Goal: Information Seeking & Learning: Learn about a topic

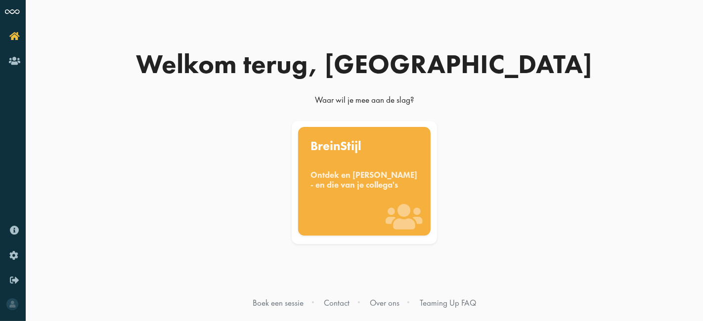
click at [382, 211] on div "BreinStijl Ontdek en [PERSON_NAME] - en die van je collega's" at bounding box center [364, 181] width 133 height 109
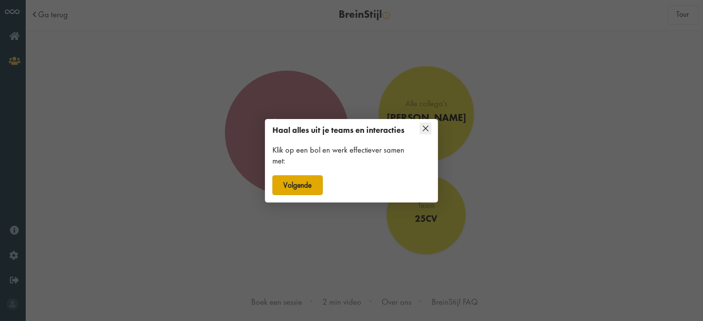
click at [298, 184] on button "Volgende" at bounding box center [297, 185] width 50 height 20
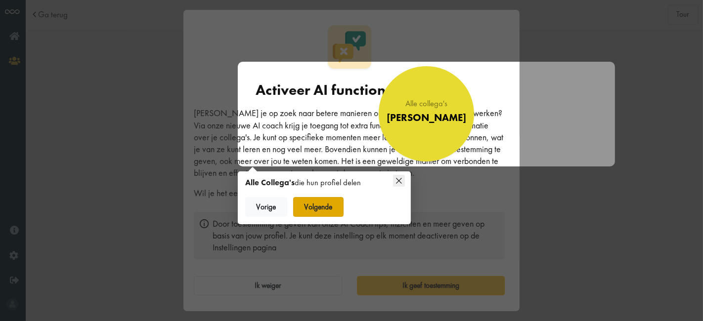
scroll to position [5, 0]
click at [319, 210] on button "Volgende" at bounding box center [318, 207] width 50 height 20
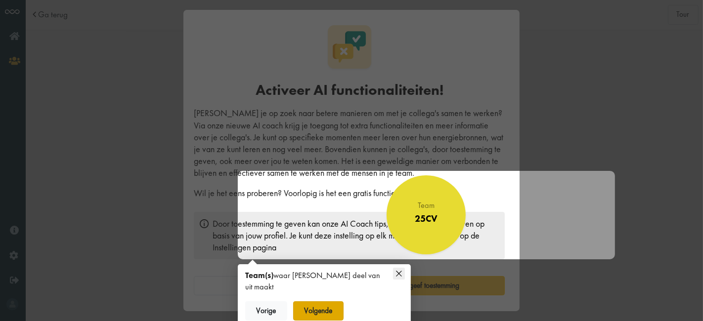
click at [335, 301] on button "Volgende" at bounding box center [318, 311] width 50 height 20
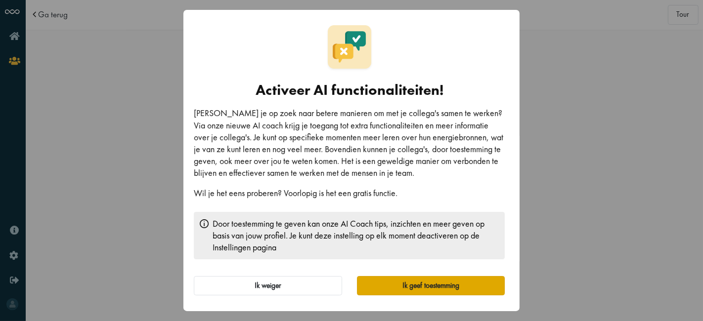
click at [418, 282] on button "Ik geef toestemming" at bounding box center [431, 286] width 148 height 20
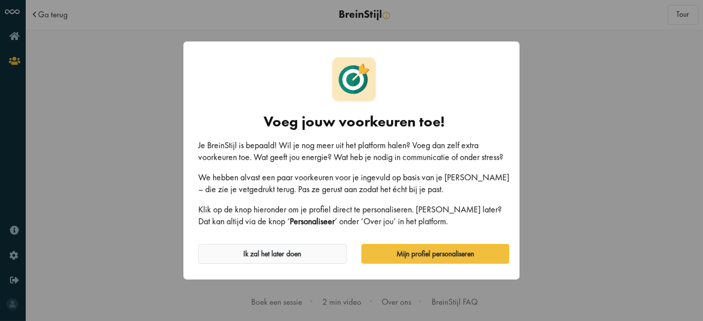
click at [310, 247] on button "Ik zal het later doen" at bounding box center [272, 254] width 148 height 20
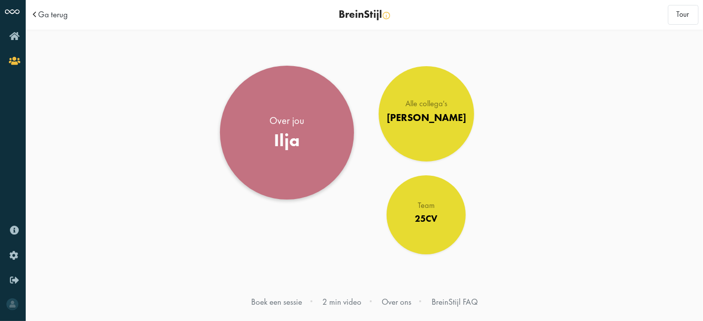
click at [295, 156] on link "Over jou Ilja" at bounding box center [287, 133] width 134 height 134
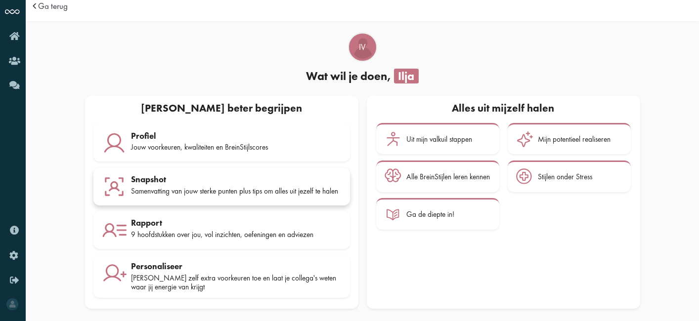
scroll to position [14, 0]
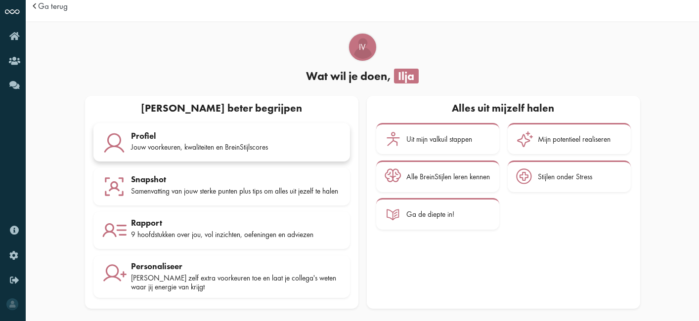
click at [186, 143] on div "Jouw voorkeuren, kwaliteiten en BreinStijlscores" at bounding box center [236, 147] width 210 height 9
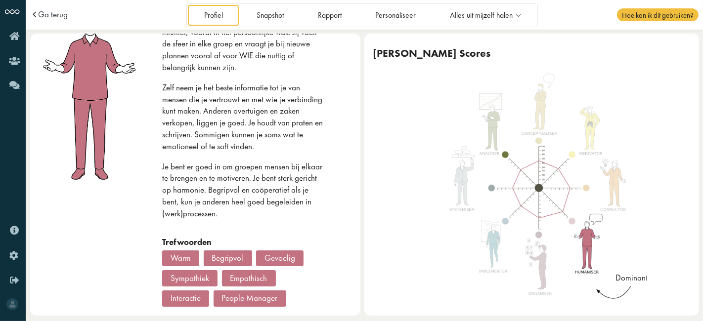
scroll to position [99, 0]
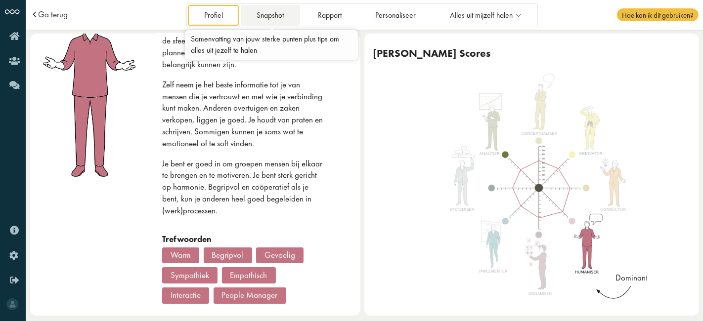
click at [284, 19] on link "Snapshot" at bounding box center [270, 15] width 59 height 20
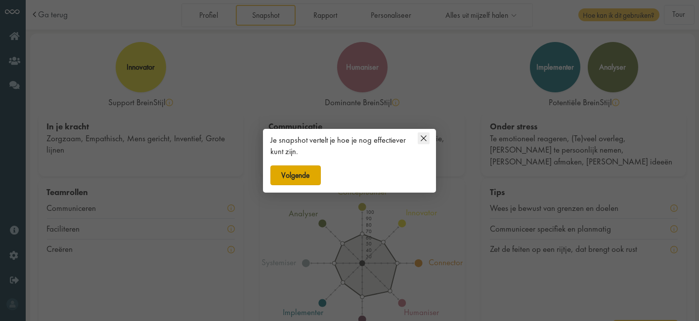
click at [303, 176] on button "Volgende" at bounding box center [295, 175] width 50 height 20
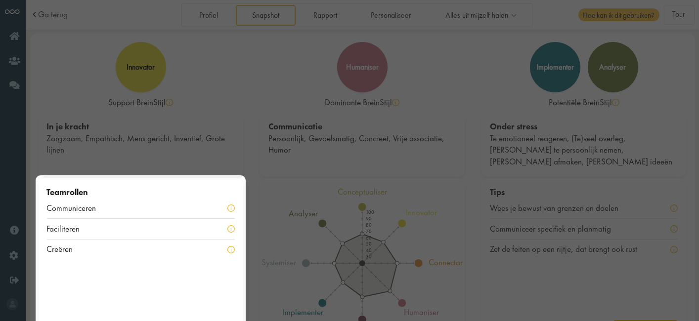
scroll to position [33, 0]
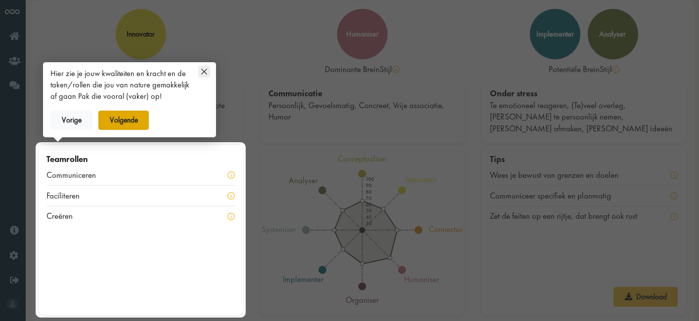
click at [124, 118] on button "Volgende" at bounding box center [123, 121] width 50 height 20
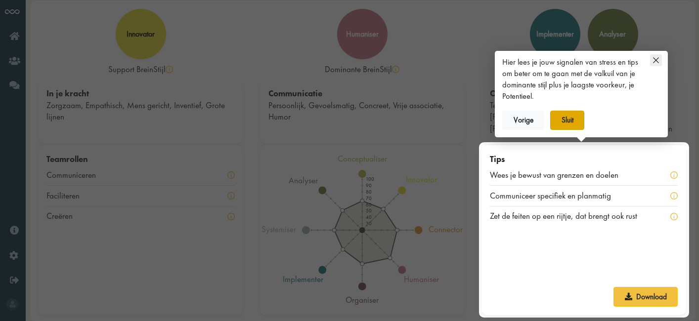
click at [573, 125] on button "Sluit" at bounding box center [567, 121] width 34 height 20
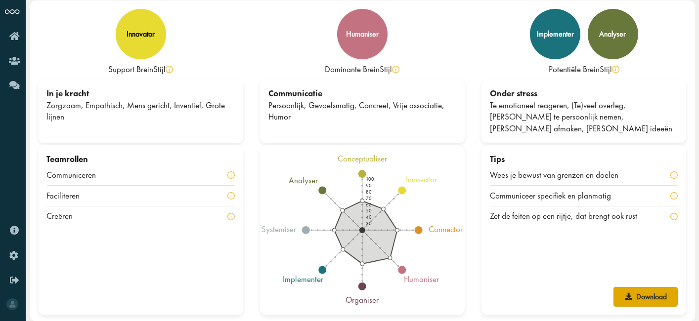
click at [638, 296] on link "Download" at bounding box center [645, 297] width 64 height 20
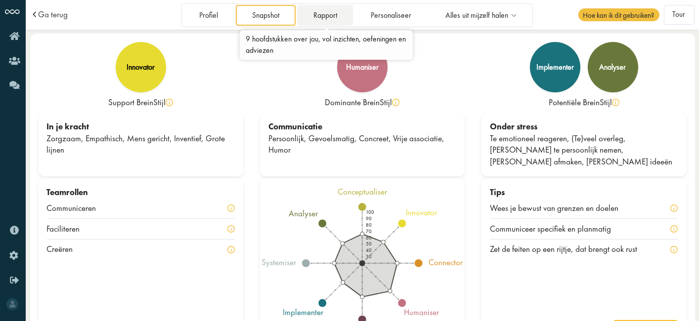
click at [320, 12] on link "Rapport" at bounding box center [325, 15] width 56 height 20
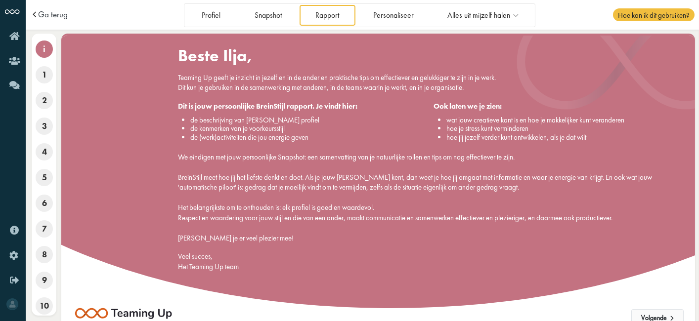
click at [664, 316] on button "Volgende" at bounding box center [657, 318] width 52 height 18
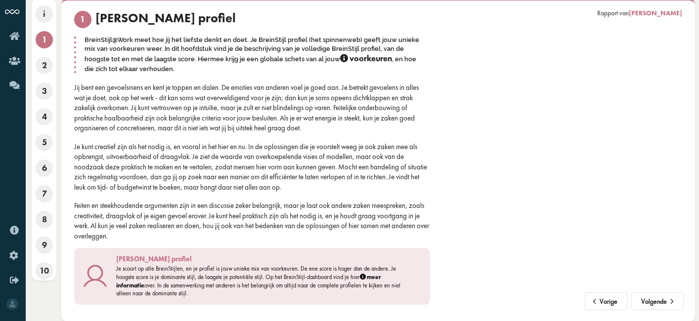
scroll to position [35, 0]
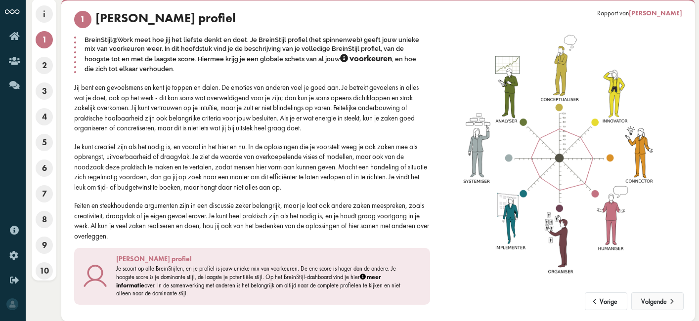
click at [672, 298] on span at bounding box center [671, 298] width 10 height 7
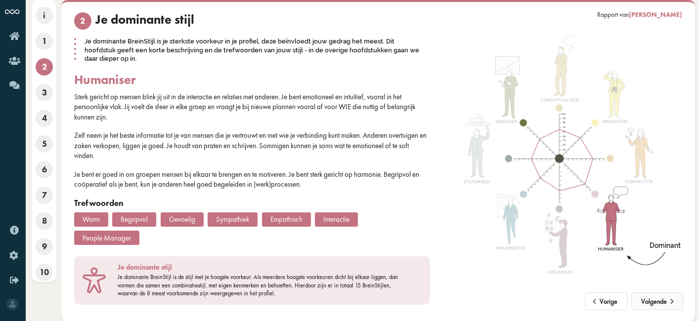
click at [671, 301] on span at bounding box center [671, 298] width 10 height 7
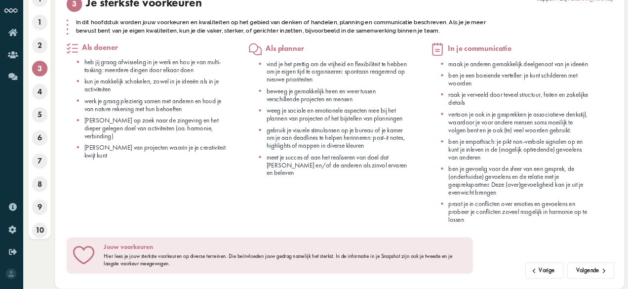
scroll to position [67, 0]
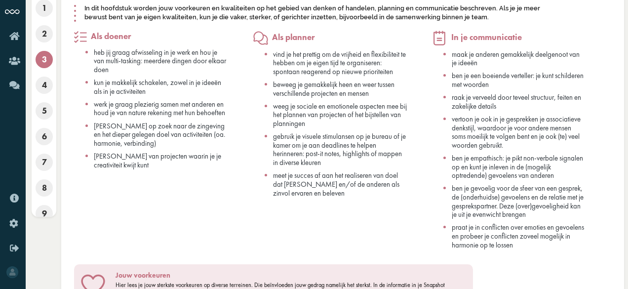
drag, startPoint x: 662, startPoint y: 2, endPoint x: 358, endPoint y: 203, distance: 364.7
click at [358, 204] on div "Als planner vind je het prettig om de vrijheid en flexibiliteit te hebben om je…" at bounding box center [342, 144] width 179 height 227
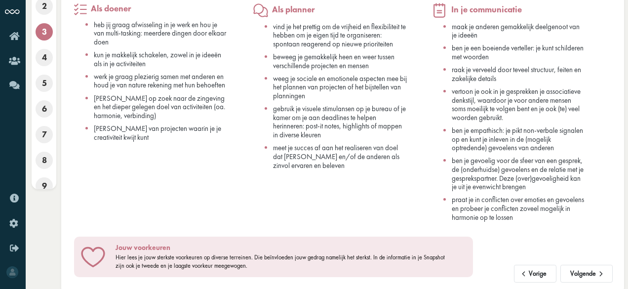
scroll to position [108, 0]
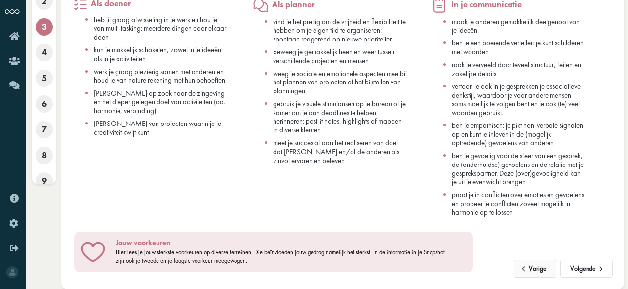
click at [555, 268] on button "Vorige" at bounding box center [535, 269] width 43 height 18
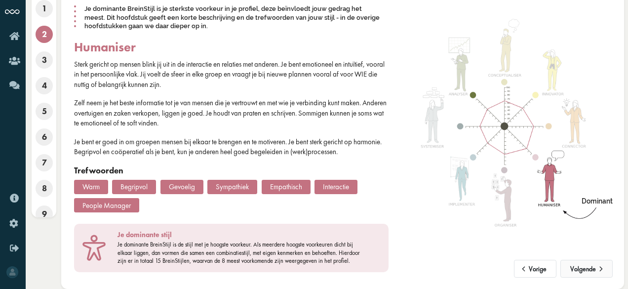
click at [601, 269] on span at bounding box center [601, 265] width 10 height 7
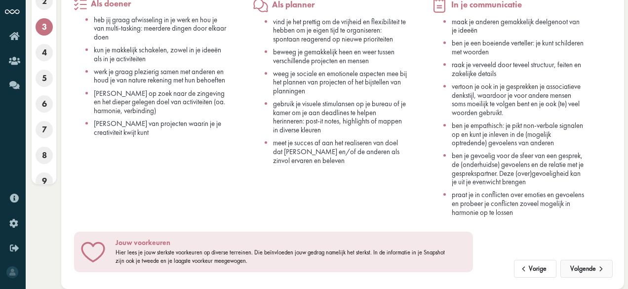
click at [600, 267] on span at bounding box center [601, 265] width 10 height 7
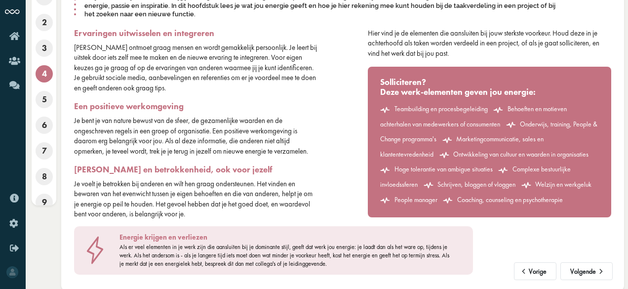
scroll to position [81, 0]
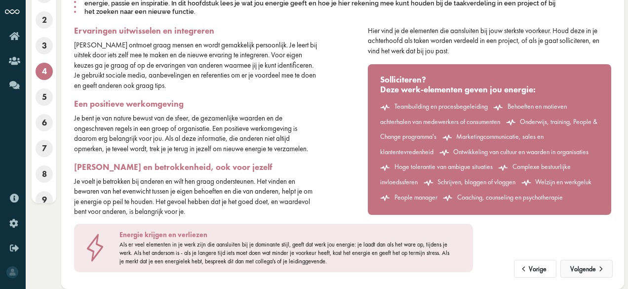
click at [583, 267] on button "Volgende" at bounding box center [587, 269] width 52 height 18
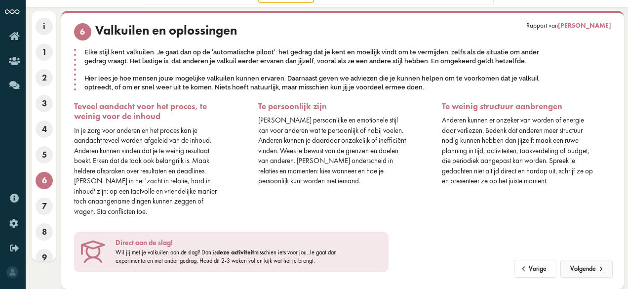
scroll to position [22, 0]
click at [580, 267] on button "Volgende" at bounding box center [587, 269] width 52 height 18
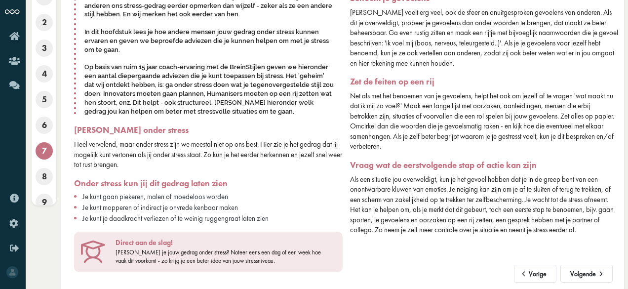
scroll to position [83, 0]
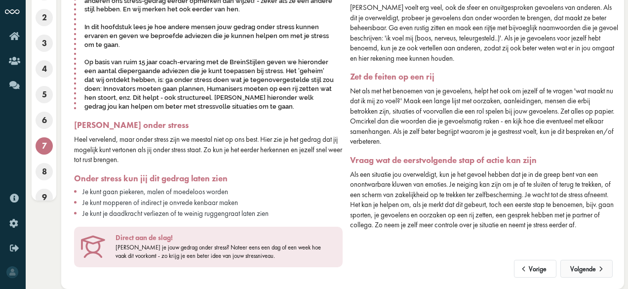
click at [595, 271] on button "Volgende" at bounding box center [587, 269] width 52 height 18
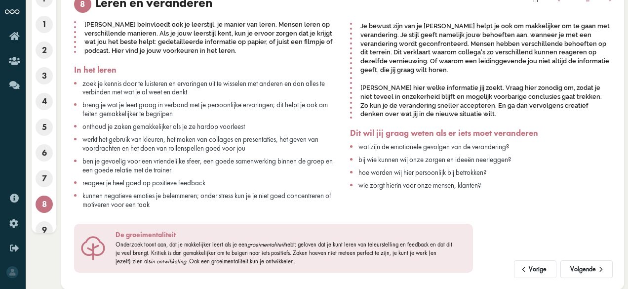
scroll to position [0, 0]
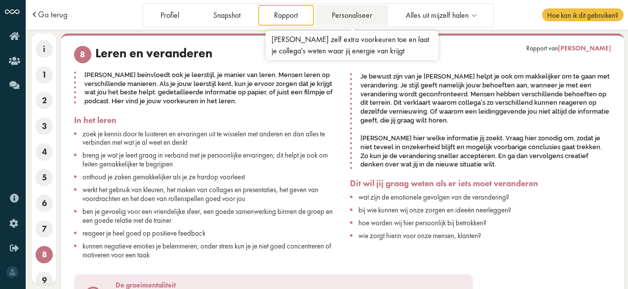
click at [354, 17] on link "Personaliseer" at bounding box center [352, 15] width 73 height 20
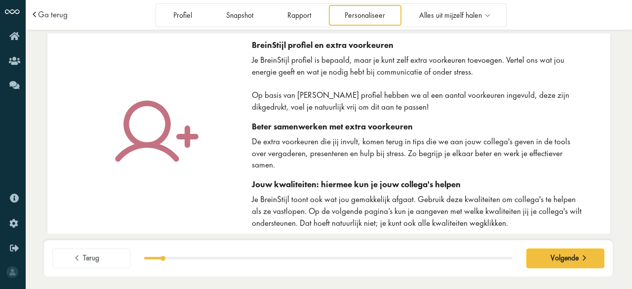
click at [420, 3] on div "Profiel Snapshot Rapport Personaliseer Alles uit mijzelf halen Uit mijn valkuil…" at bounding box center [331, 15] width 351 height 24
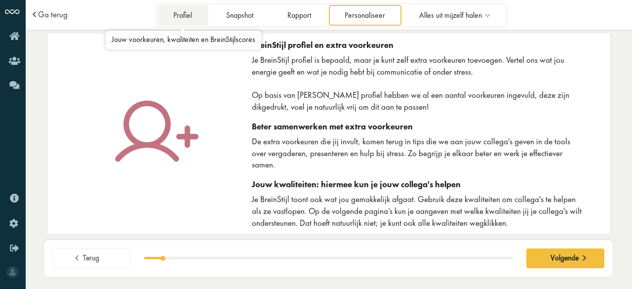
click at [178, 16] on link "Profiel" at bounding box center [183, 15] width 51 height 20
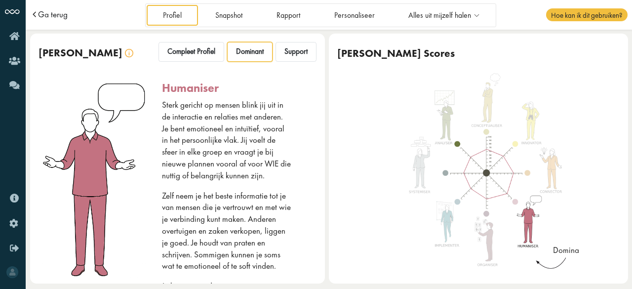
click at [53, 11] on span "Ga terug" at bounding box center [53, 14] width 30 height 8
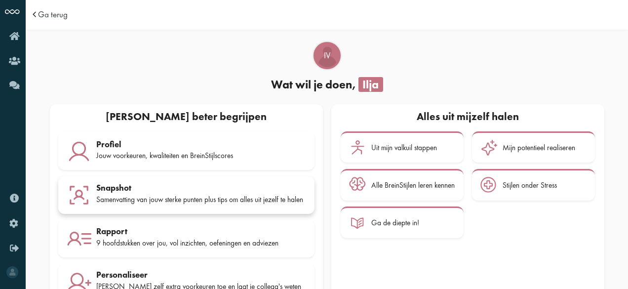
scroll to position [45, 0]
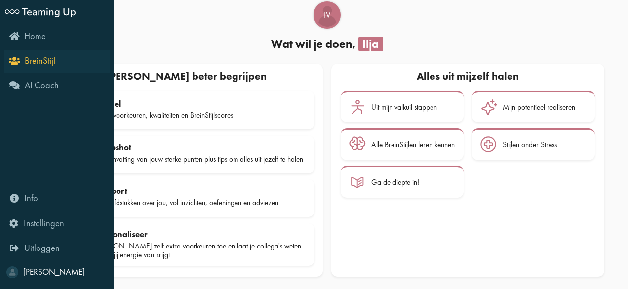
click at [14, 59] on icon "BreinStijl" at bounding box center [33, 60] width 45 height 9
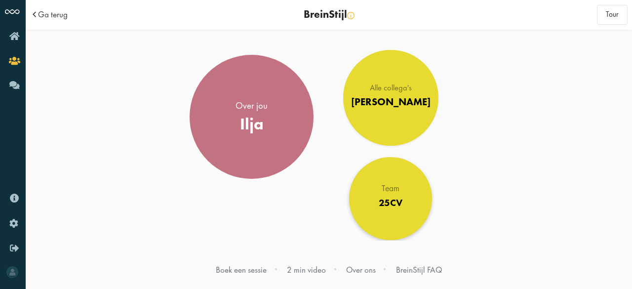
click at [394, 194] on div "Team 25CV" at bounding box center [391, 199] width 24 height 28
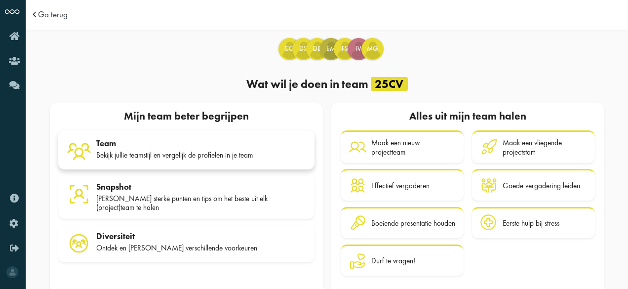
click at [143, 165] on link "Team Bekijk jullie teamstijl en vergelijk de profielen in je team" at bounding box center [186, 149] width 256 height 39
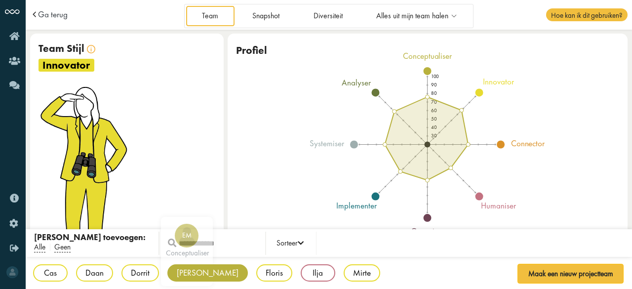
click at [195, 267] on div "[PERSON_NAME]" at bounding box center [207, 272] width 81 height 17
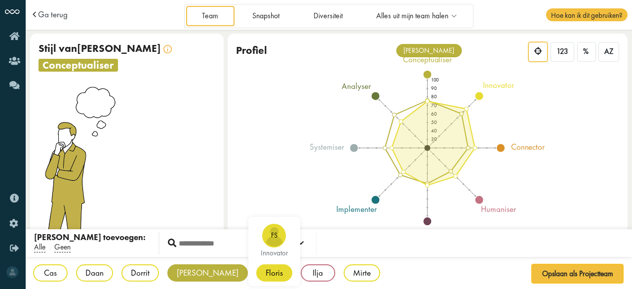
click at [256, 271] on div "Floris" at bounding box center [274, 272] width 36 height 17
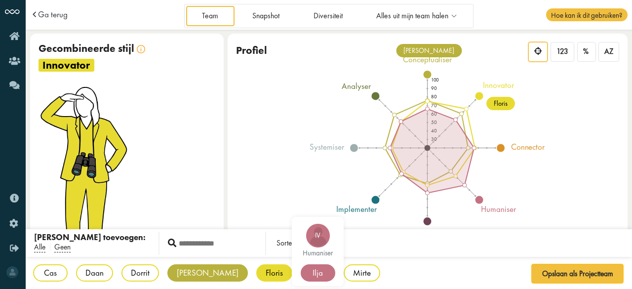
click at [301, 273] on div "Ilja" at bounding box center [318, 272] width 35 height 17
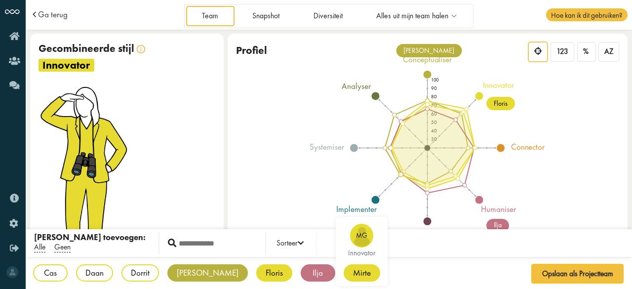
click at [344, 276] on div "Mirte" at bounding box center [362, 272] width 37 height 17
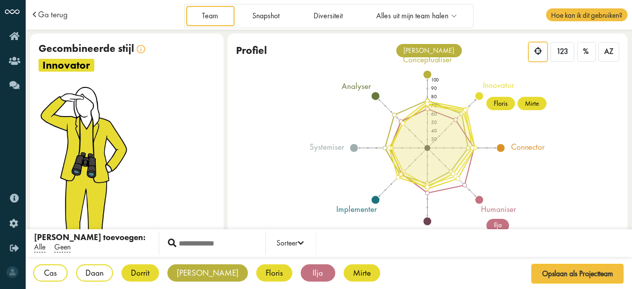
click at [147, 273] on div "Dorrit" at bounding box center [141, 272] width 38 height 17
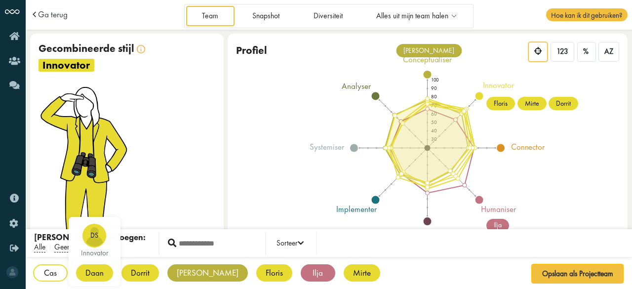
click at [89, 281] on div "Daan" at bounding box center [94, 272] width 37 height 17
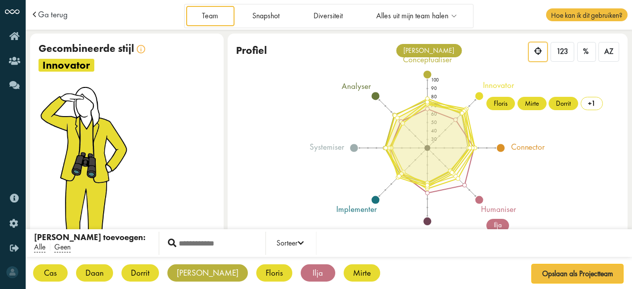
click at [57, 278] on div "Cas" at bounding box center [50, 272] width 35 height 17
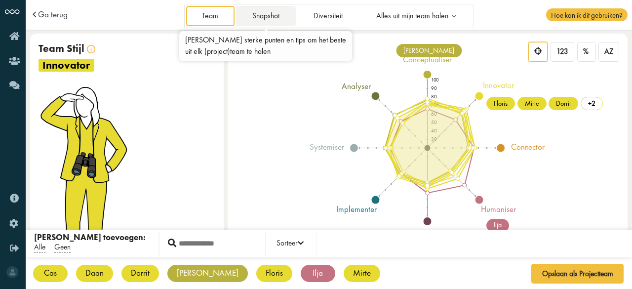
click at [281, 16] on link "Snapshot" at bounding box center [265, 16] width 59 height 20
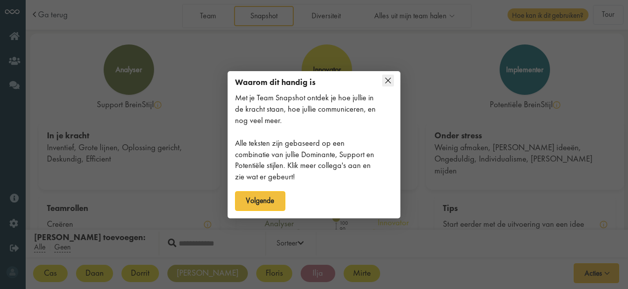
click at [389, 84] on icon at bounding box center [388, 81] width 12 height 12
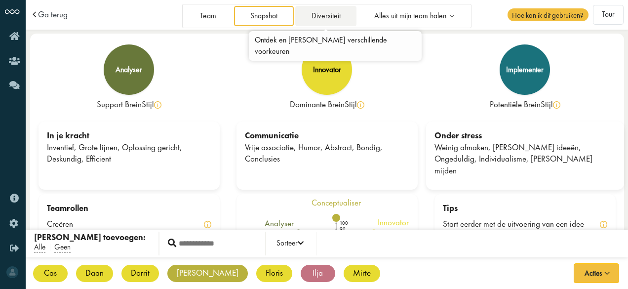
click at [339, 19] on link "Diversiteit" at bounding box center [325, 16] width 61 height 20
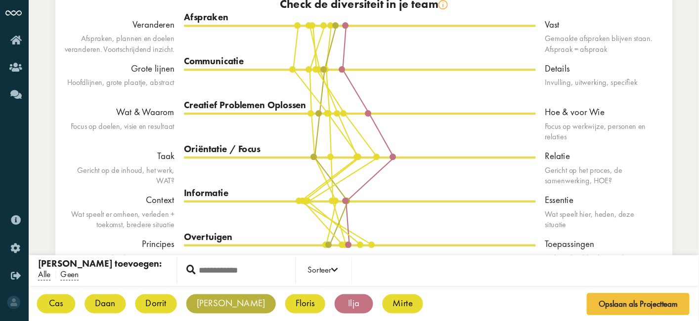
scroll to position [39, 0]
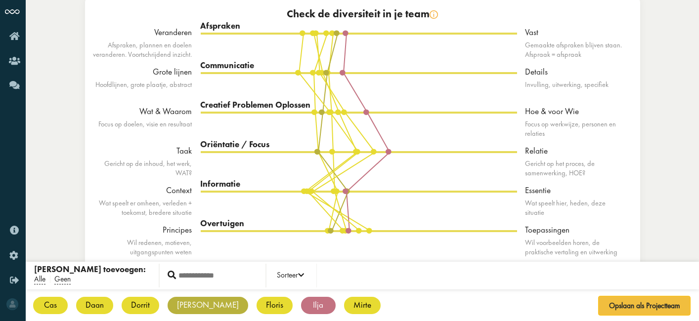
drag, startPoint x: 616, startPoint y: 1, endPoint x: 486, endPoint y: 126, distance: 179.9
click at [486, 126] on div "Creatief Problemen Oplossen Wat & Waarom Hoe & voor Wie CG DS DB EM FS Iv MG" at bounding box center [359, 132] width 316 height 40
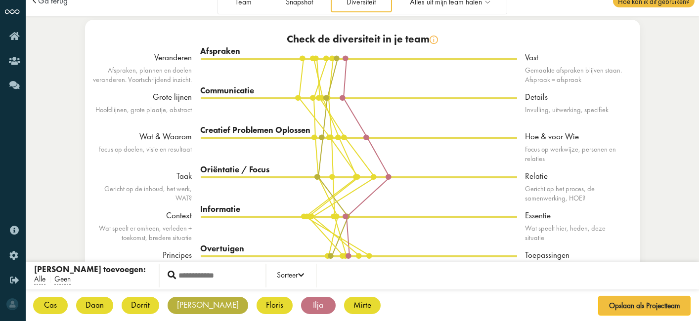
scroll to position [0, 0]
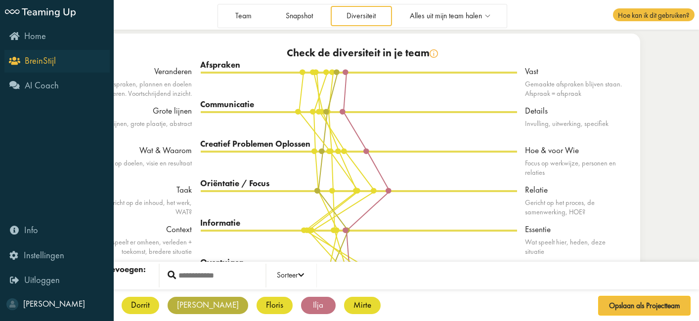
click at [11, 60] on icon "BreinStijl" at bounding box center [33, 60] width 45 height 9
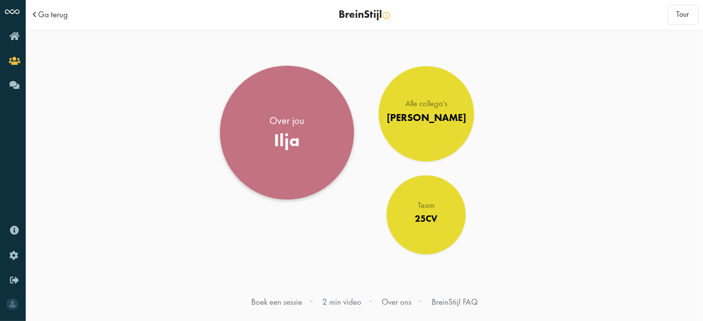
click at [281, 121] on div "Over jou" at bounding box center [287, 121] width 35 height 14
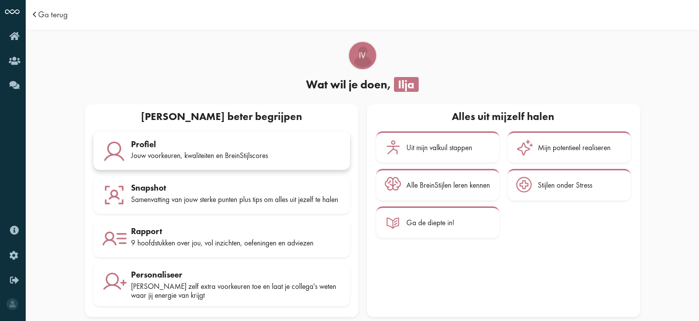
click at [199, 161] on div "Profiel Jouw voorkeuren, kwaliteiten en BreinStijlscores" at bounding box center [236, 151] width 210 height 25
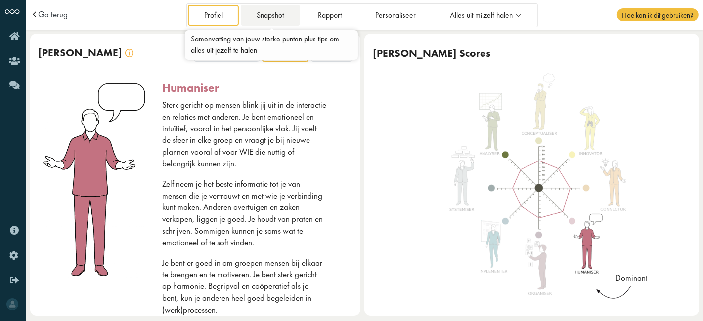
click at [273, 10] on link "Snapshot" at bounding box center [270, 15] width 59 height 20
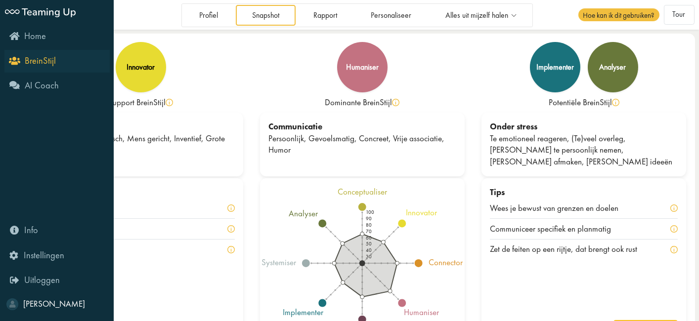
click at [20, 60] on icon "BreinStijl" at bounding box center [33, 60] width 45 height 9
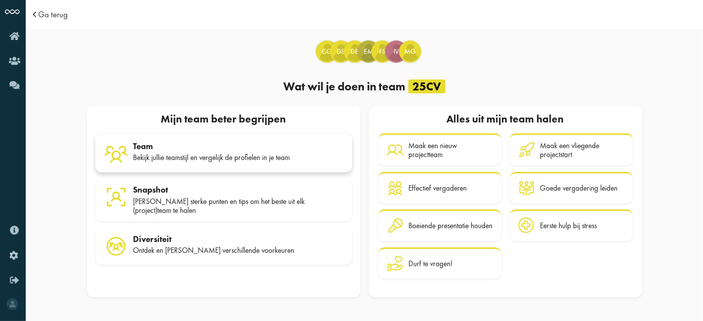
click at [221, 163] on div "Team Bekijk jullie teamstijl en vergelijk de profielen in je team" at bounding box center [238, 153] width 210 height 25
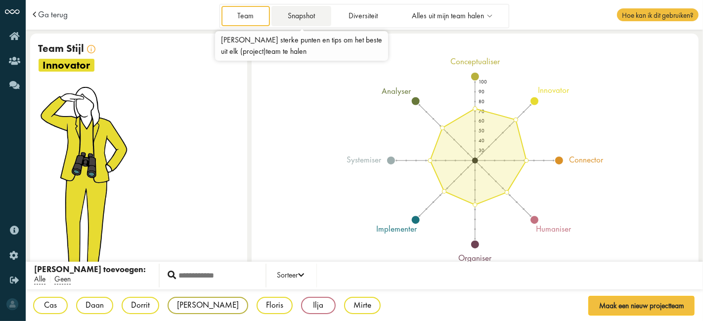
click at [288, 25] on link "Snapshot" at bounding box center [300, 16] width 59 height 20
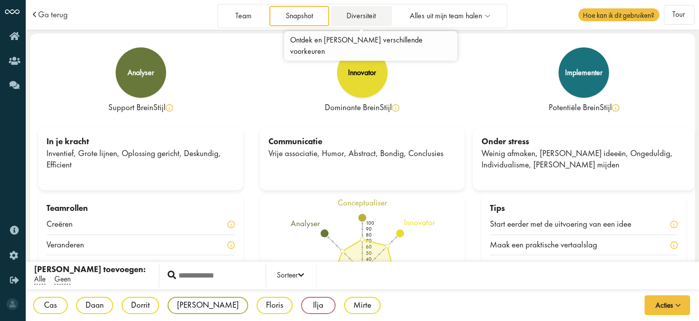
click at [365, 15] on link "Diversiteit" at bounding box center [361, 16] width 61 height 20
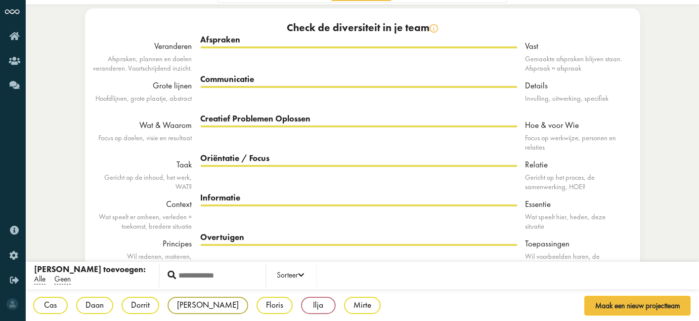
scroll to position [39, 0]
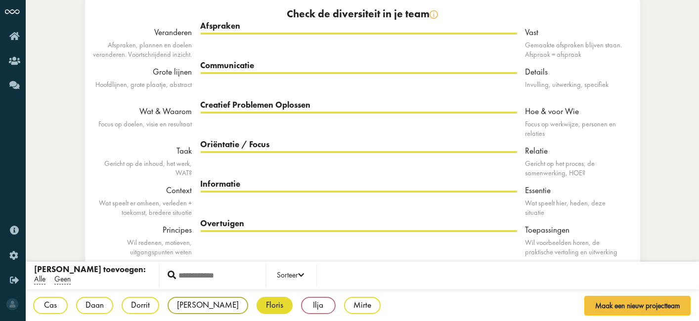
click at [256, 299] on div "Floris" at bounding box center [274, 305] width 36 height 17
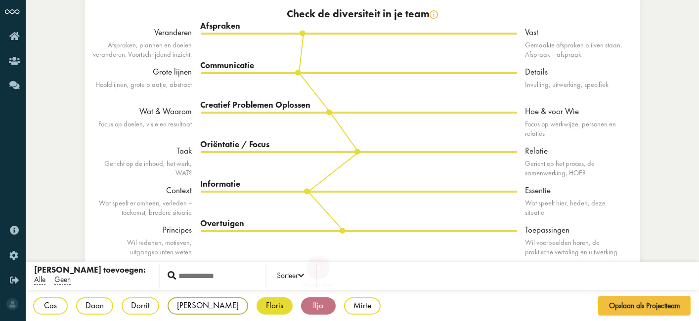
click at [301, 303] on div "Ilja" at bounding box center [318, 305] width 35 height 17
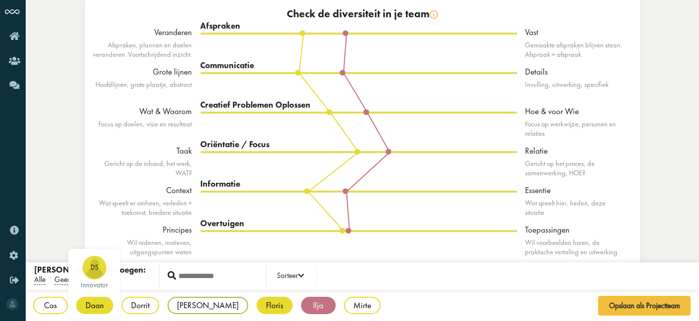
click at [108, 303] on div "Daan" at bounding box center [94, 305] width 37 height 17
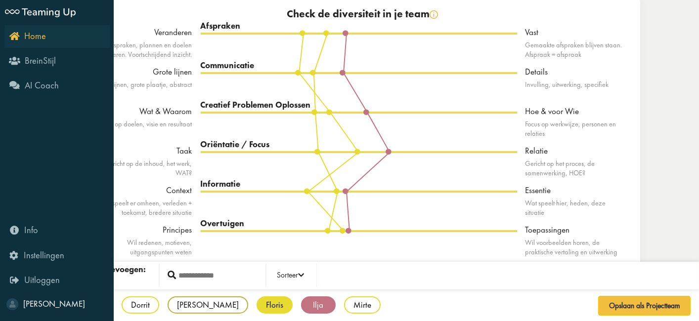
click at [8, 32] on link "Home" at bounding box center [56, 36] width 105 height 23
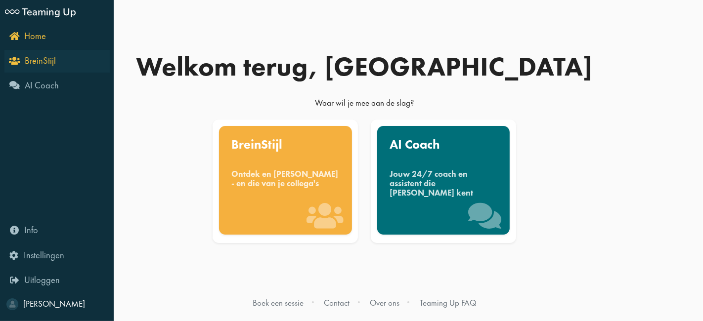
click at [11, 60] on icon "BreinStijl" at bounding box center [33, 60] width 45 height 9
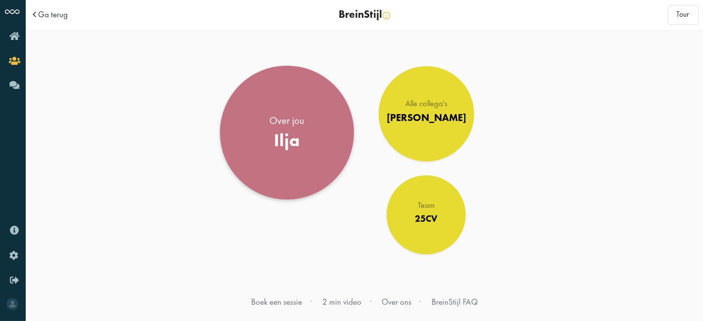
click at [316, 142] on link "Over jou Ilja" at bounding box center [287, 133] width 134 height 134
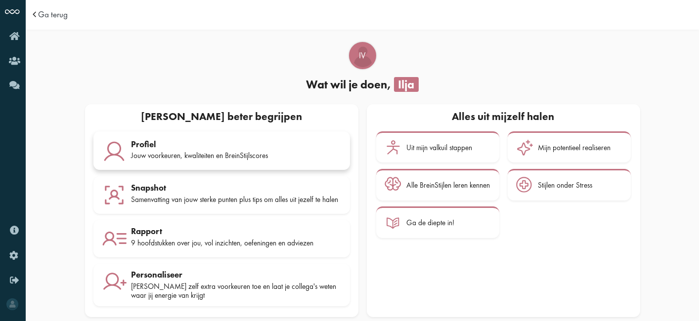
click at [222, 151] on div "Jouw voorkeuren, kwaliteiten en BreinStijlscores" at bounding box center [236, 155] width 210 height 9
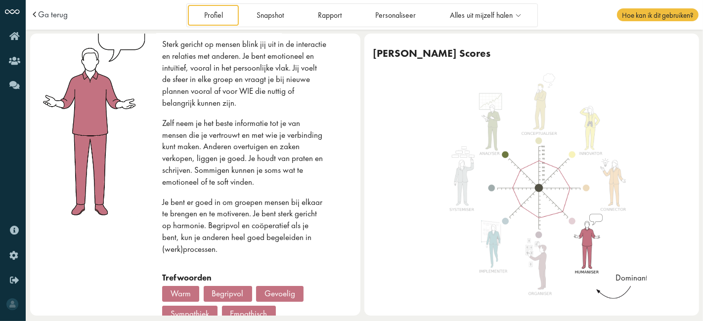
scroll to position [44, 0]
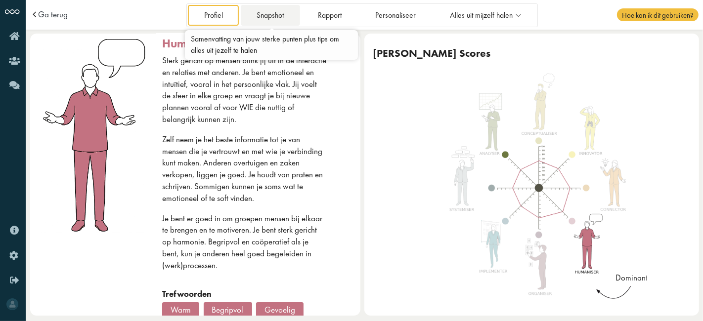
click at [271, 14] on link "Snapshot" at bounding box center [270, 15] width 59 height 20
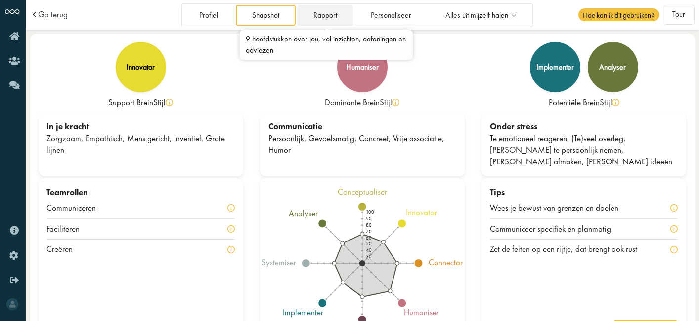
click at [323, 12] on link "Rapport" at bounding box center [325, 15] width 56 height 20
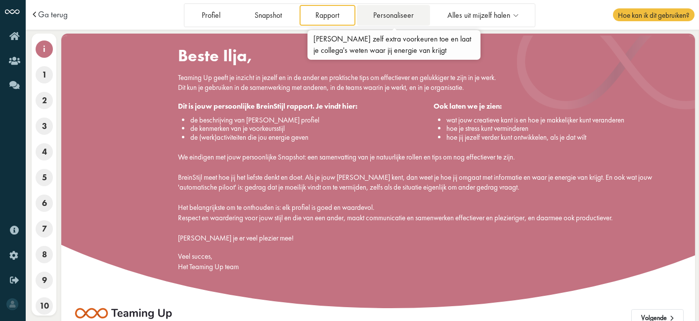
click at [387, 10] on link "Personaliseer" at bounding box center [393, 15] width 73 height 20
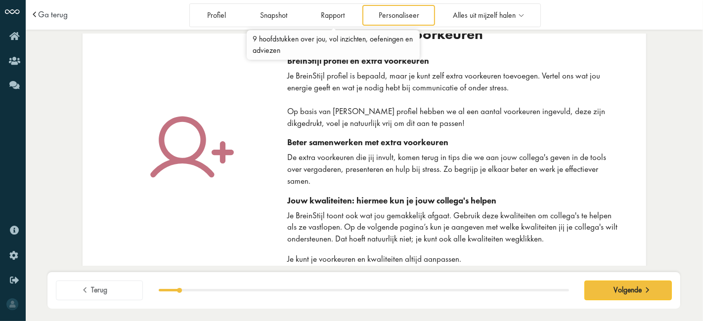
click at [326, 17] on link "Rapport" at bounding box center [333, 15] width 56 height 20
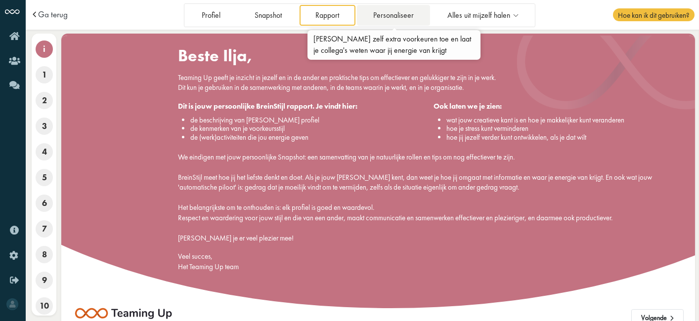
click at [393, 18] on link "Personaliseer" at bounding box center [393, 15] width 73 height 20
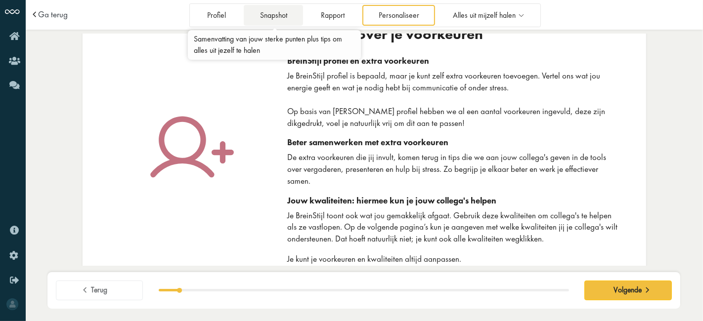
click at [276, 14] on link "Snapshot" at bounding box center [273, 15] width 59 height 20
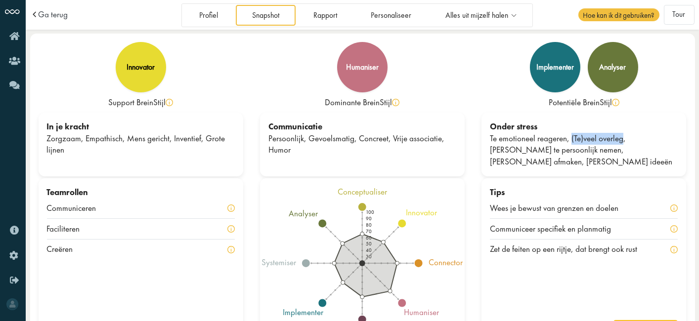
drag, startPoint x: 570, startPoint y: 148, endPoint x: 620, endPoint y: 142, distance: 49.8
click at [620, 142] on div "Te emotioneel reageren, (Te)veel overleg, Zaken te persoonlijk nemen, Weinig af…" at bounding box center [584, 150] width 188 height 35
drag, startPoint x: 610, startPoint y: 156, endPoint x: 661, endPoint y: 154, distance: 50.9
click at [661, 154] on div "Te emotioneel reageren, (Te)veel overleg, Zaken te persoonlijk nemen, Weinig af…" at bounding box center [584, 150] width 188 height 35
click at [345, 171] on div "Communicatie Persoonlijk, Gevoelsmatig, Concreet, Vrije associatie, Humor" at bounding box center [362, 145] width 205 height 64
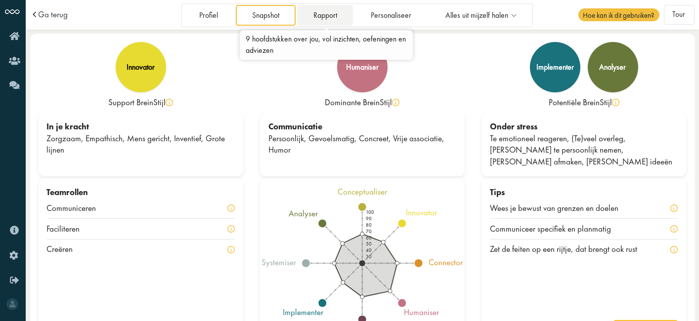
click at [333, 14] on link "Rapport" at bounding box center [325, 15] width 56 height 20
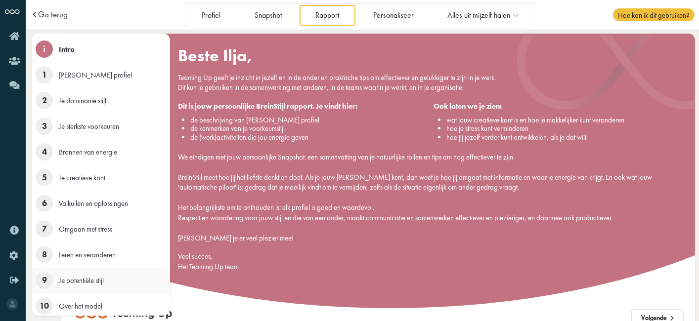
click at [41, 279] on span "9" at bounding box center [44, 280] width 17 height 17
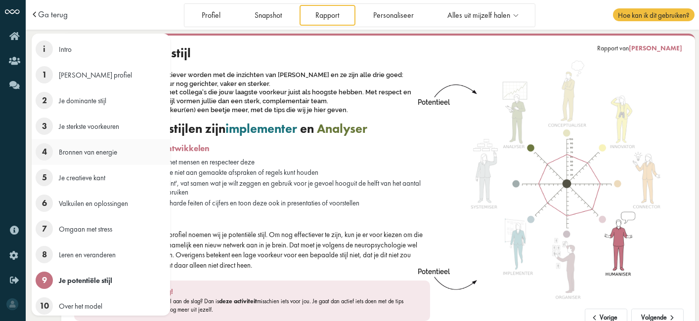
click at [42, 145] on span "4" at bounding box center [44, 151] width 17 height 17
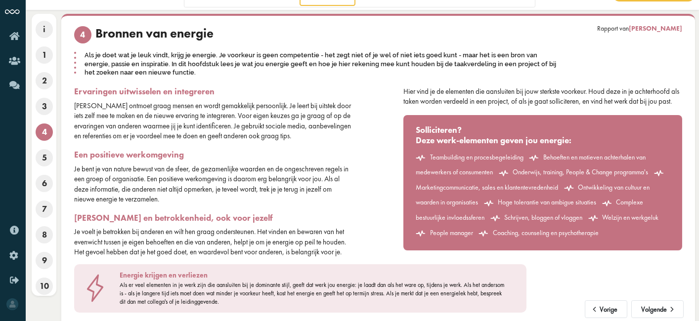
scroll to position [31, 0]
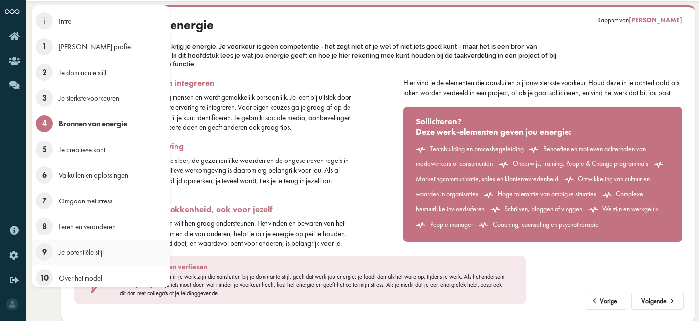
click at [68, 250] on span "Je potentiële stijl" at bounding box center [81, 252] width 45 height 9
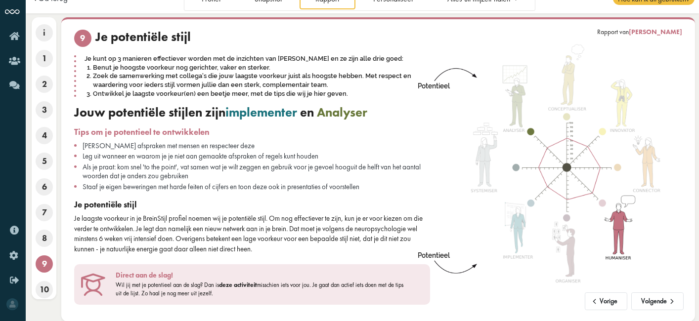
click at [240, 231] on div "Je laagste voorkeur in je BreinStijl profiel noemen wij je potentiële stijl. Om…" at bounding box center [252, 233] width 356 height 41
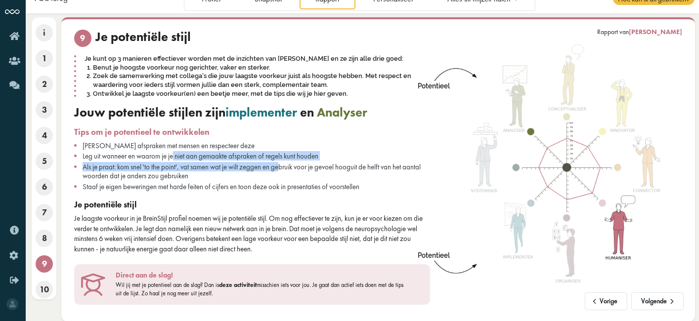
drag, startPoint x: 178, startPoint y: 160, endPoint x: 299, endPoint y: 178, distance: 122.4
click at [295, 173] on ul "Maak heldere afspraken met mensen en respecteer deze Leg uit wanneer en waarom …" at bounding box center [252, 166] width 356 height 50
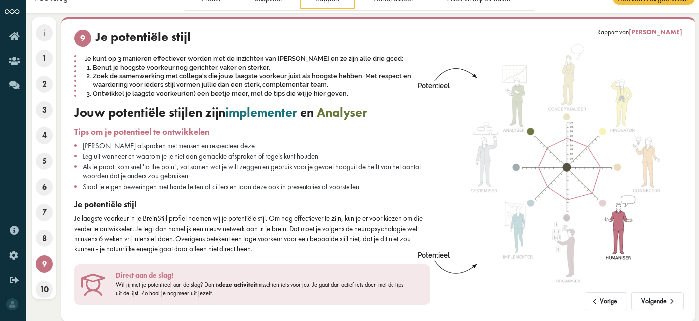
click at [290, 191] on div "9 Je potentiële stijl Je kunt op 3 manieren effectiever worden met de inzichten…" at bounding box center [252, 142] width 356 height 224
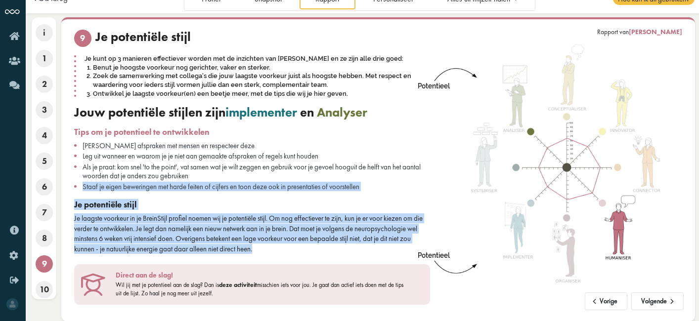
drag, startPoint x: 83, startPoint y: 184, endPoint x: 395, endPoint y: 255, distance: 320.2
click at [395, 255] on div "9 Je potentiële stijl Je kunt op 3 manieren effectiever worden met de inzichten…" at bounding box center [248, 167] width 363 height 275
click at [471, 280] on img at bounding box center [566, 167] width 208 height 248
click at [364, 238] on div "Je laagste voorkeur in je BreinStijl profiel noemen wij je potentiële stijl. Om…" at bounding box center [252, 233] width 356 height 41
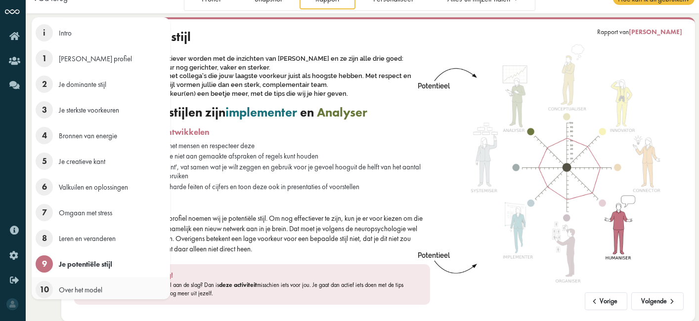
click at [41, 290] on span "10" at bounding box center [44, 289] width 17 height 17
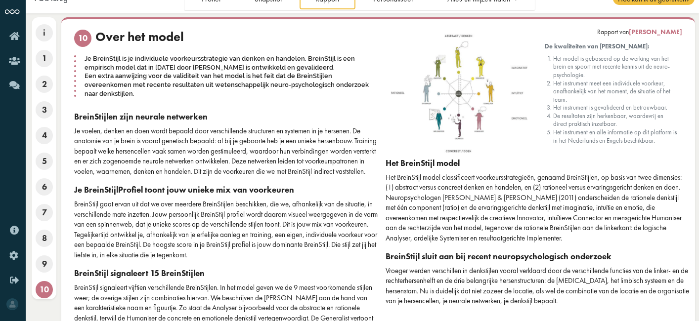
click at [300, 232] on div "BreinStijl gaat ervan uit dat we over meerdere BreinStijlen beschikken, die we,…" at bounding box center [226, 229] width 304 height 61
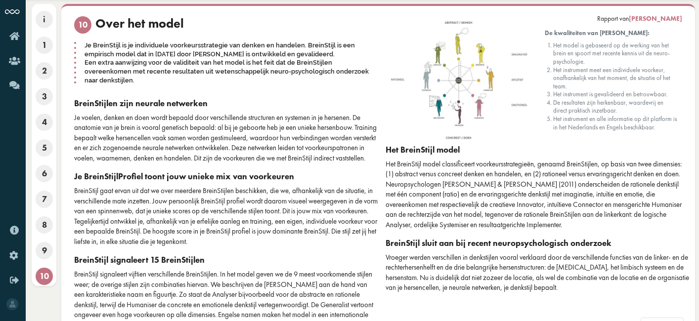
scroll to position [0, 0]
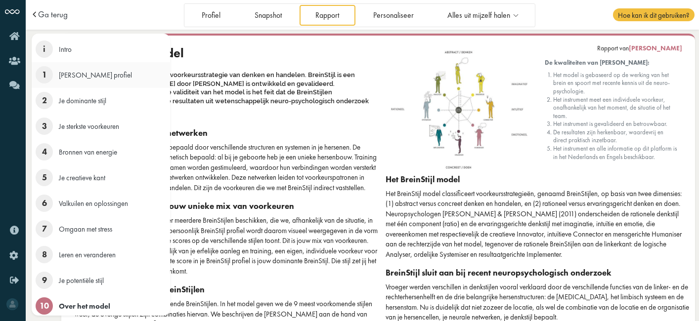
click at [39, 75] on span "1" at bounding box center [44, 74] width 17 height 17
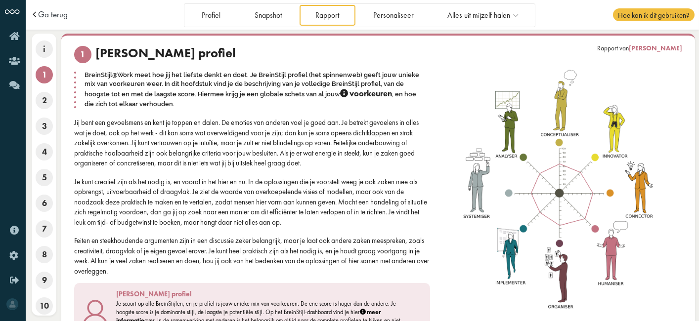
click at [248, 222] on div "Je kunt creatief zijn als het nodig is, en vooral in het hier en nu. In de oplo…" at bounding box center [252, 202] width 356 height 50
click at [367, 203] on div "Je kunt creatief zijn als het nodig is, en vooral in het hier en nu. In de oplo…" at bounding box center [252, 202] width 356 height 50
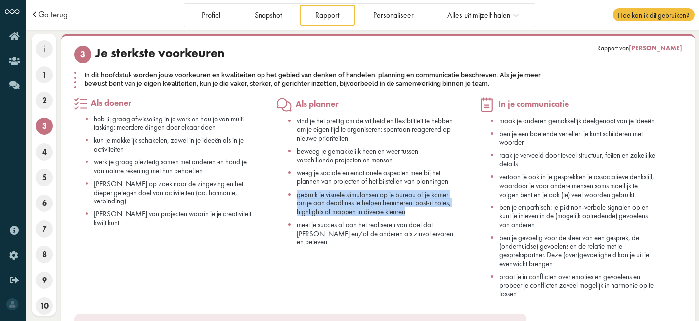
drag, startPoint x: 292, startPoint y: 193, endPoint x: 432, endPoint y: 213, distance: 141.8
click at [432, 213] on ul "vind je het prettig om de vrijheid en flexibiliteit te hebben om je eigen tijd …" at bounding box center [365, 182] width 177 height 130
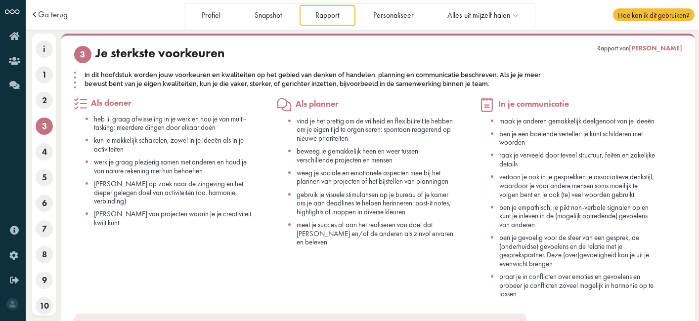
click at [336, 122] on span "vind je het prettig om de vrijheid en flexibiliteit te hebben om je eigen tijd …" at bounding box center [374, 129] width 156 height 27
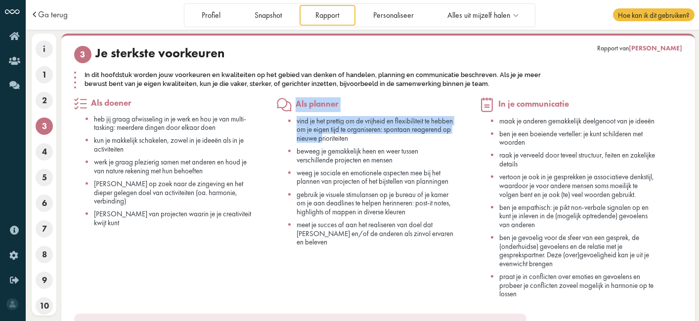
drag, startPoint x: 291, startPoint y: 105, endPoint x: 348, endPoint y: 158, distance: 77.2
click at [362, 135] on div "Als planner vind je het prettig om de vrijheid en flexibiliteit te hebben om je…" at bounding box center [365, 171] width 177 height 149
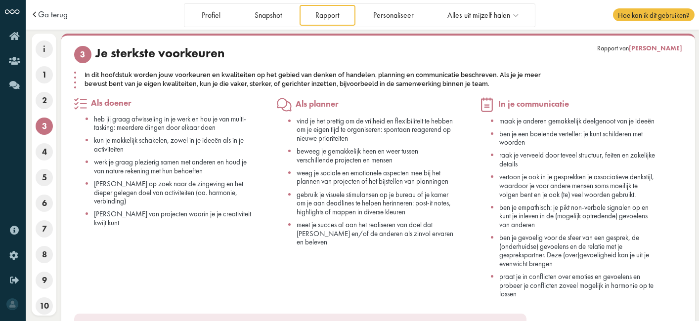
drag, startPoint x: 287, startPoint y: 106, endPoint x: 238, endPoint y: 100, distance: 49.3
click at [288, 106] on icon at bounding box center [284, 104] width 15 height 15
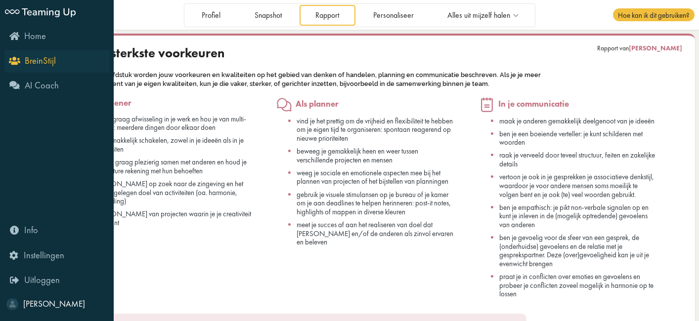
click at [29, 66] on span "BreinStijl" at bounding box center [40, 61] width 31 height 12
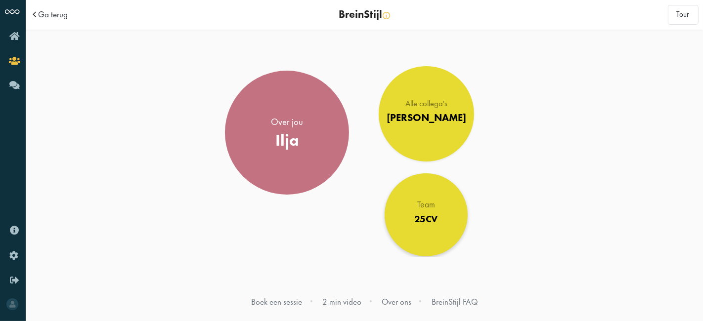
click at [420, 216] on div "25CV" at bounding box center [426, 219] width 24 height 12
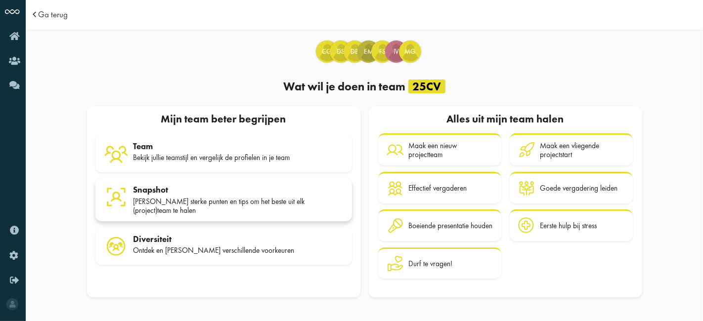
click at [228, 191] on div "Snapshot" at bounding box center [238, 190] width 210 height 10
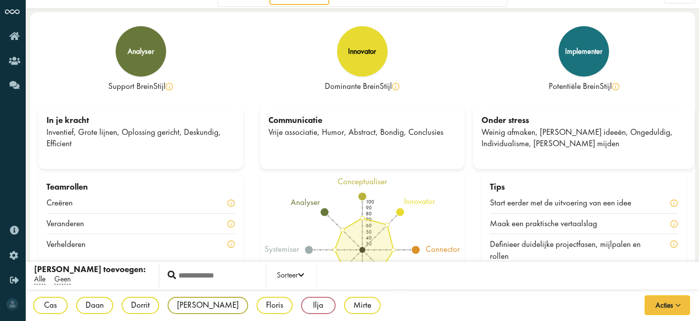
scroll to position [33, 0]
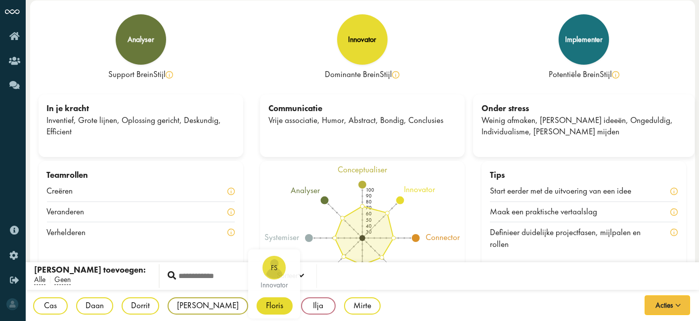
click at [256, 306] on div "Floris" at bounding box center [274, 305] width 36 height 17
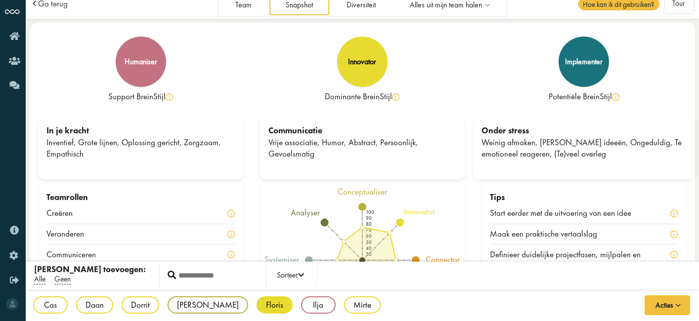
scroll to position [0, 0]
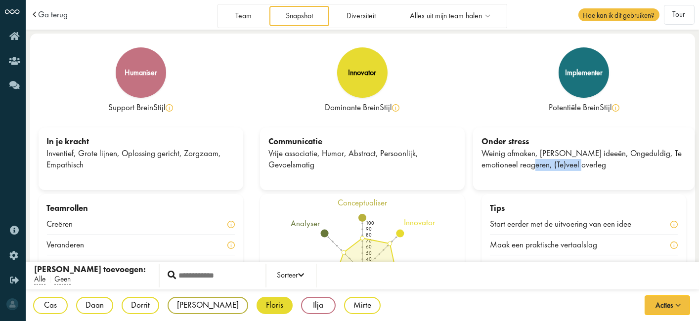
drag, startPoint x: 517, startPoint y: 165, endPoint x: 574, endPoint y: 170, distance: 57.0
click at [574, 170] on div "Weinig afmaken, Teveel ideeën, Ongeduldig, Te emotioneel reageren, (Te)veel ove…" at bounding box center [583, 160] width 205 height 24
click at [572, 193] on div "Onder stress Weinig afmaken, Teveel ideeën, Ongeduldig, Te emotioneel reageren,…" at bounding box center [583, 160] width 221 height 67
click at [586, 179] on div "Onder stress Weinig afmaken, Teveel ideeën, Ongeduldig, Te emotioneel reageren,…" at bounding box center [583, 158] width 221 height 63
click at [394, 104] on div "Dominante BreinStijl" at bounding box center [362, 108] width 205 height 12
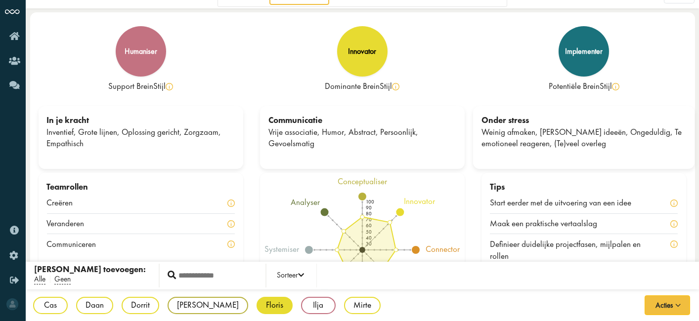
scroll to position [33, 0]
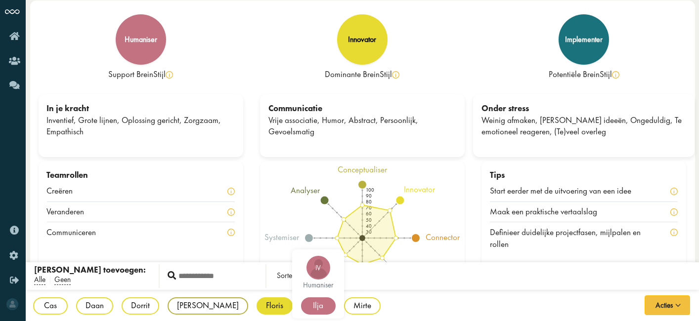
click at [301, 307] on div "Ilja" at bounding box center [318, 305] width 35 height 17
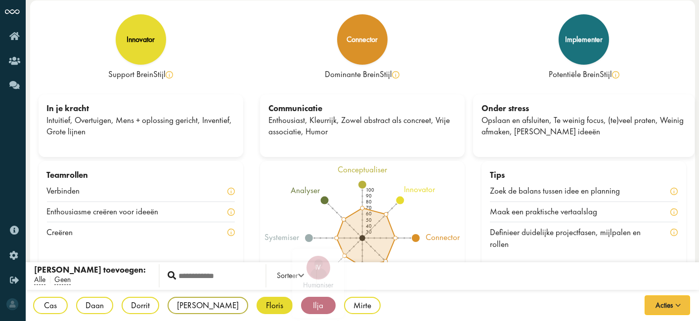
click at [301, 307] on div "Ilja" at bounding box center [318, 305] width 35 height 17
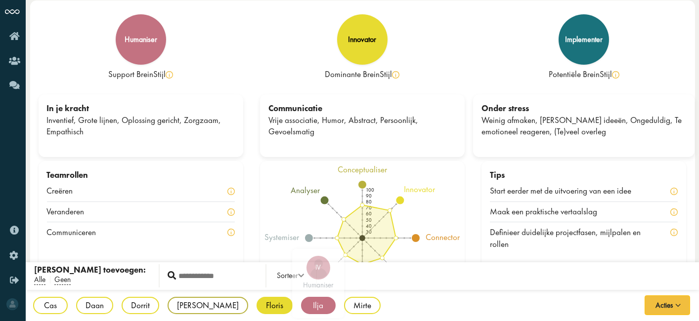
click at [301, 302] on div "Ilja" at bounding box center [318, 305] width 35 height 17
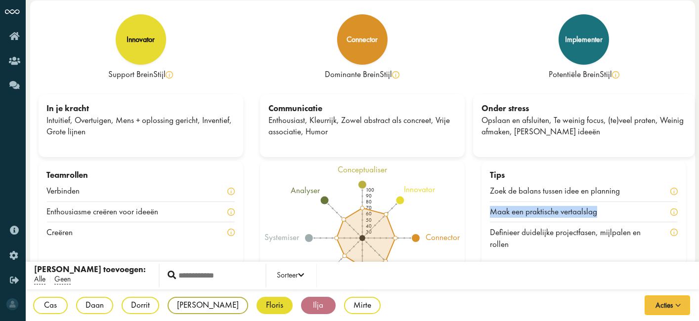
drag, startPoint x: 487, startPoint y: 216, endPoint x: 621, endPoint y: 205, distance: 133.8
click at [621, 205] on div "Tips Zoek de balans tussen idee en planning Maak een praktische vertaalslag Def…" at bounding box center [583, 212] width 205 height 102
click at [479, 189] on div "Tips Zoek de balans tussen idee en planning Maak een praktische vertaalslag Def…" at bounding box center [583, 240] width 221 height 159
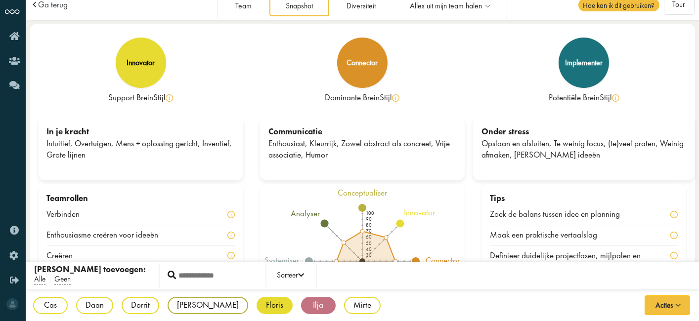
scroll to position [0, 0]
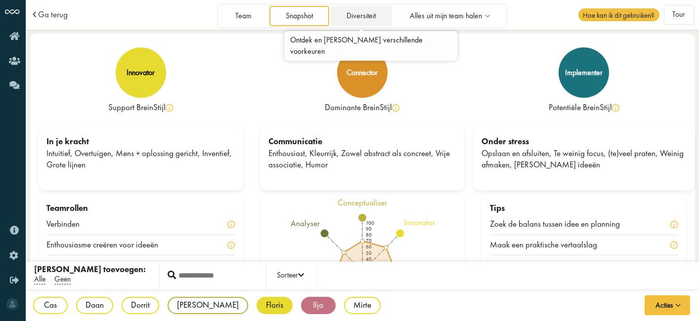
click at [357, 17] on link "Diversiteit" at bounding box center [361, 16] width 61 height 20
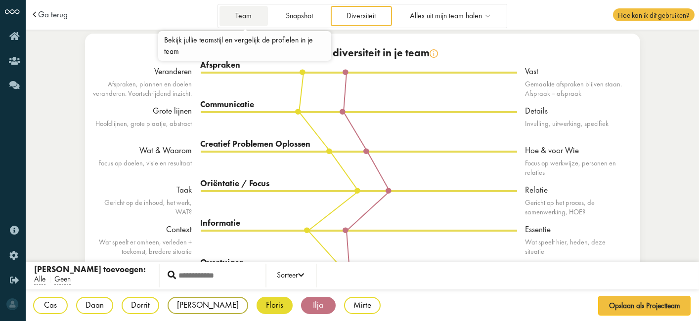
click at [244, 22] on link "Team" at bounding box center [243, 16] width 48 height 20
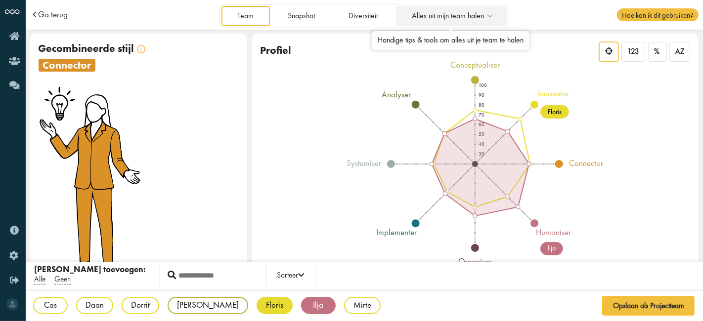
click at [468, 17] on span "Alles uit mijn team halen" at bounding box center [448, 16] width 72 height 8
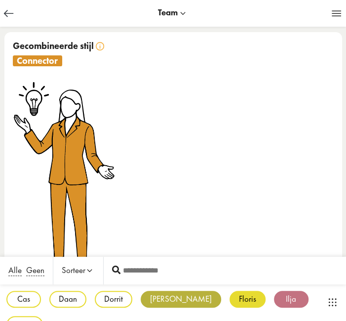
click at [159, 304] on div "[PERSON_NAME]" at bounding box center [181, 298] width 81 height 17
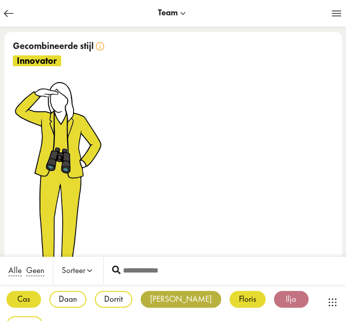
click at [21, 295] on div "Cas" at bounding box center [23, 298] width 35 height 17
click at [155, 294] on div "[PERSON_NAME]" at bounding box center [181, 298] width 81 height 17
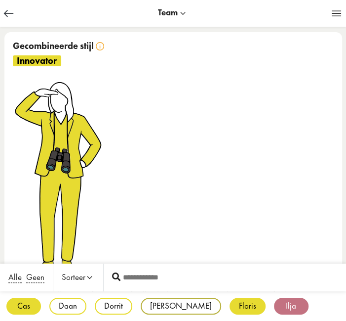
click at [40, 305] on div "Cas" at bounding box center [23, 305] width 35 height 17
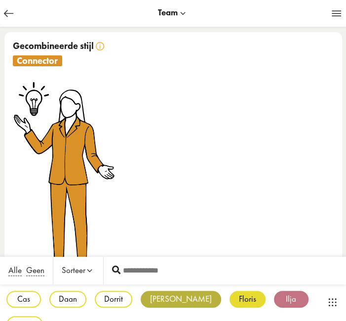
click at [158, 302] on div "[PERSON_NAME]" at bounding box center [181, 298] width 81 height 17
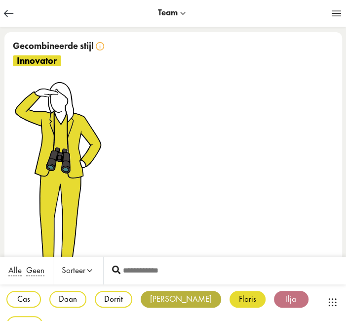
click at [230, 302] on div "Floris" at bounding box center [248, 298] width 36 height 17
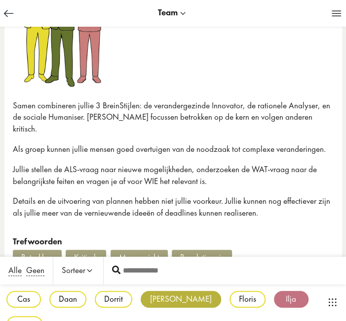
scroll to position [165, 0]
